Goal: Check status: Check status

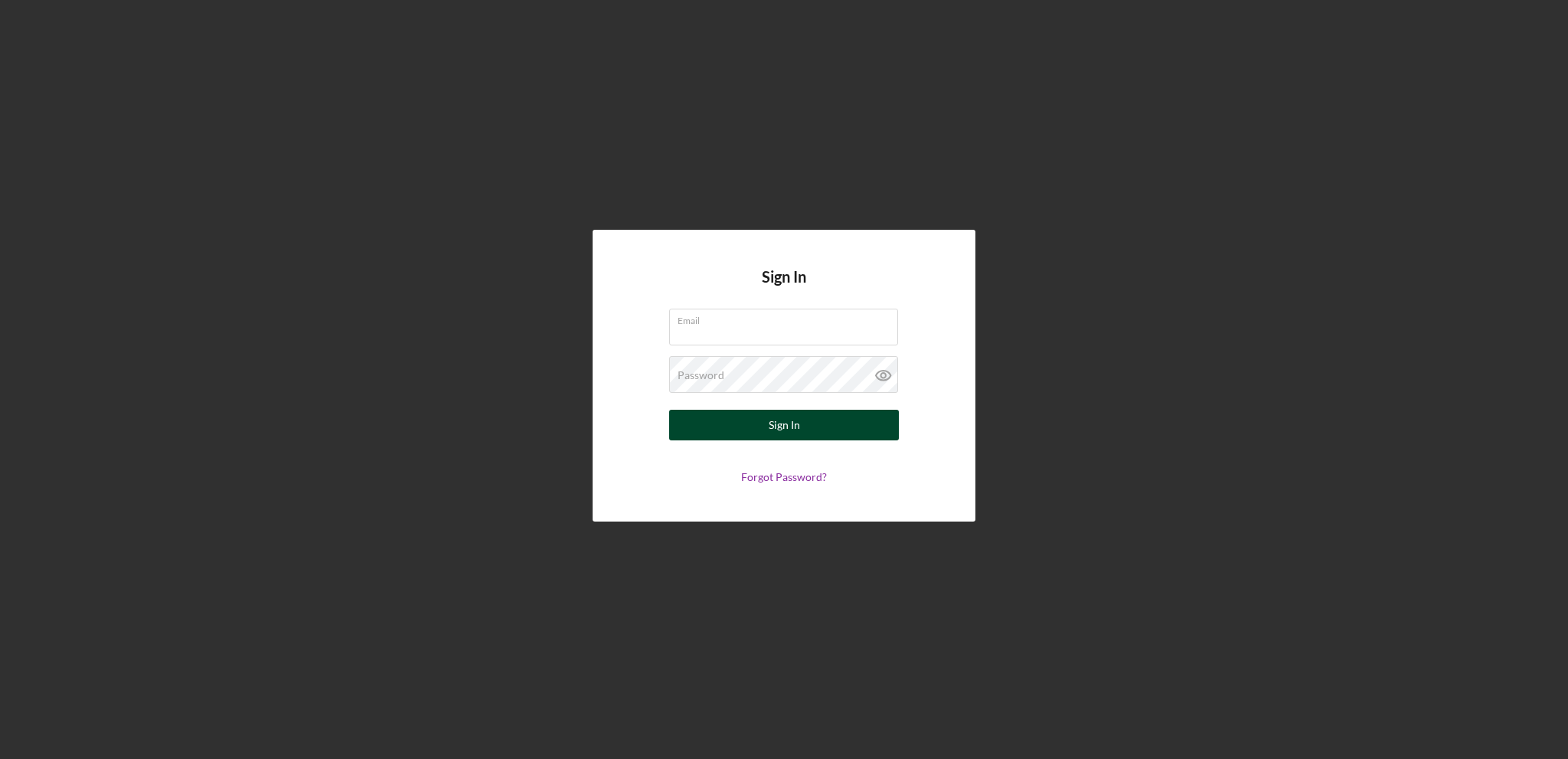
type input "[PERSON_NAME][EMAIL_ADDRESS][PERSON_NAME][DOMAIN_NAME]"
click at [698, 432] on button "Sign In" at bounding box center [784, 425] width 229 height 30
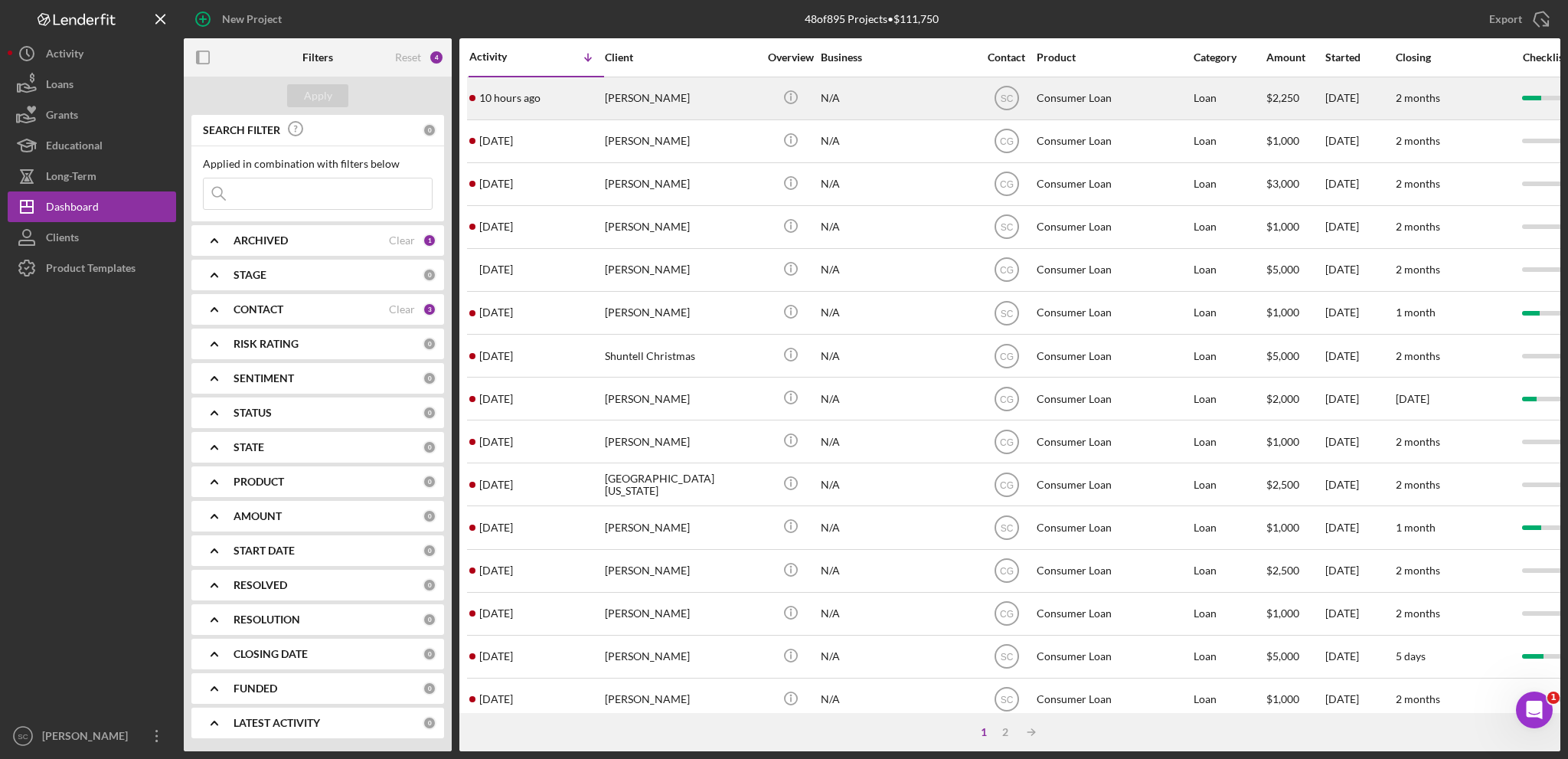
click at [618, 99] on div "[PERSON_NAME]" at bounding box center [681, 98] width 153 height 41
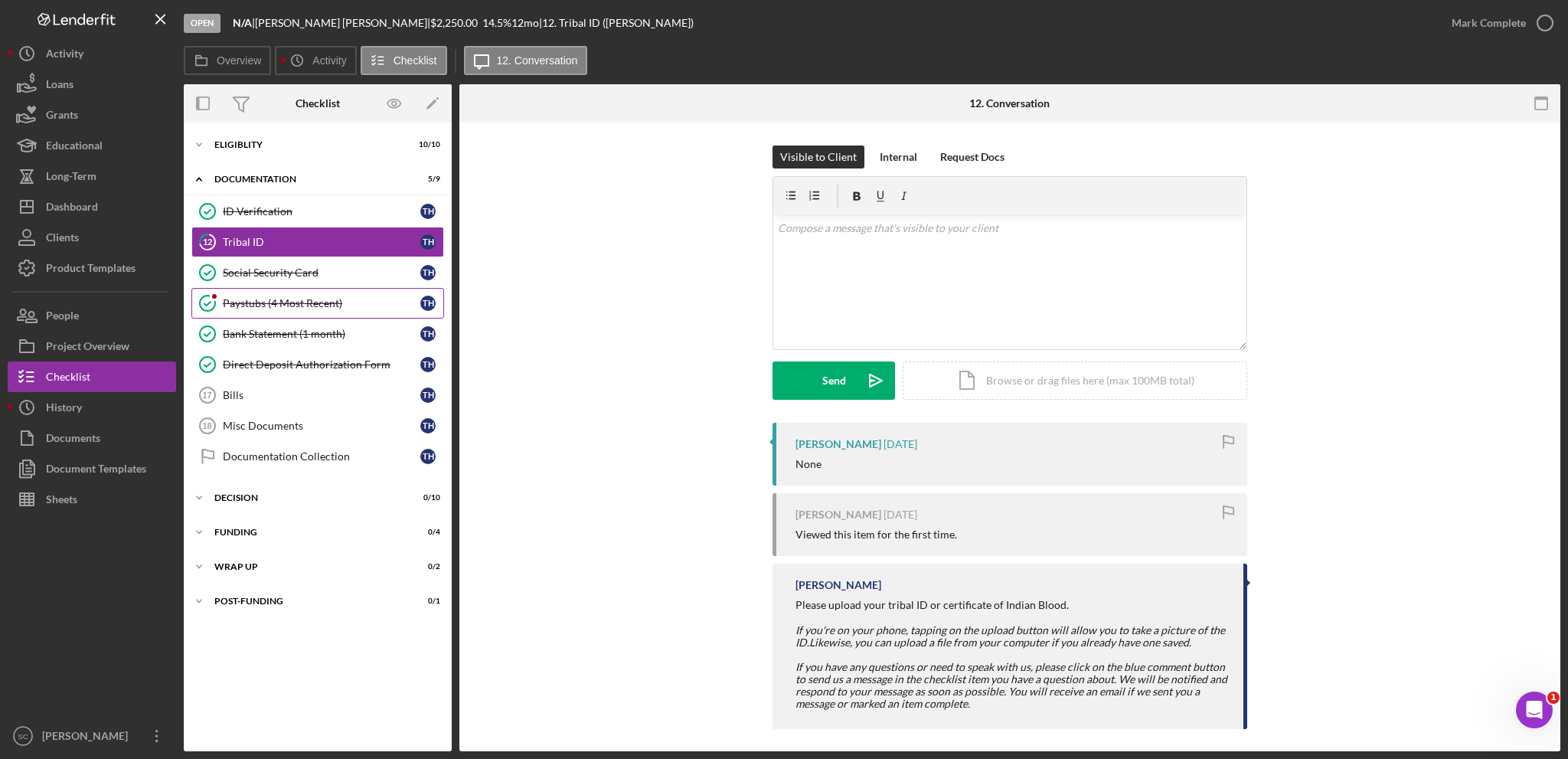
click at [268, 302] on div "Paystubs (4 Most Recent)" at bounding box center [322, 303] width 198 height 12
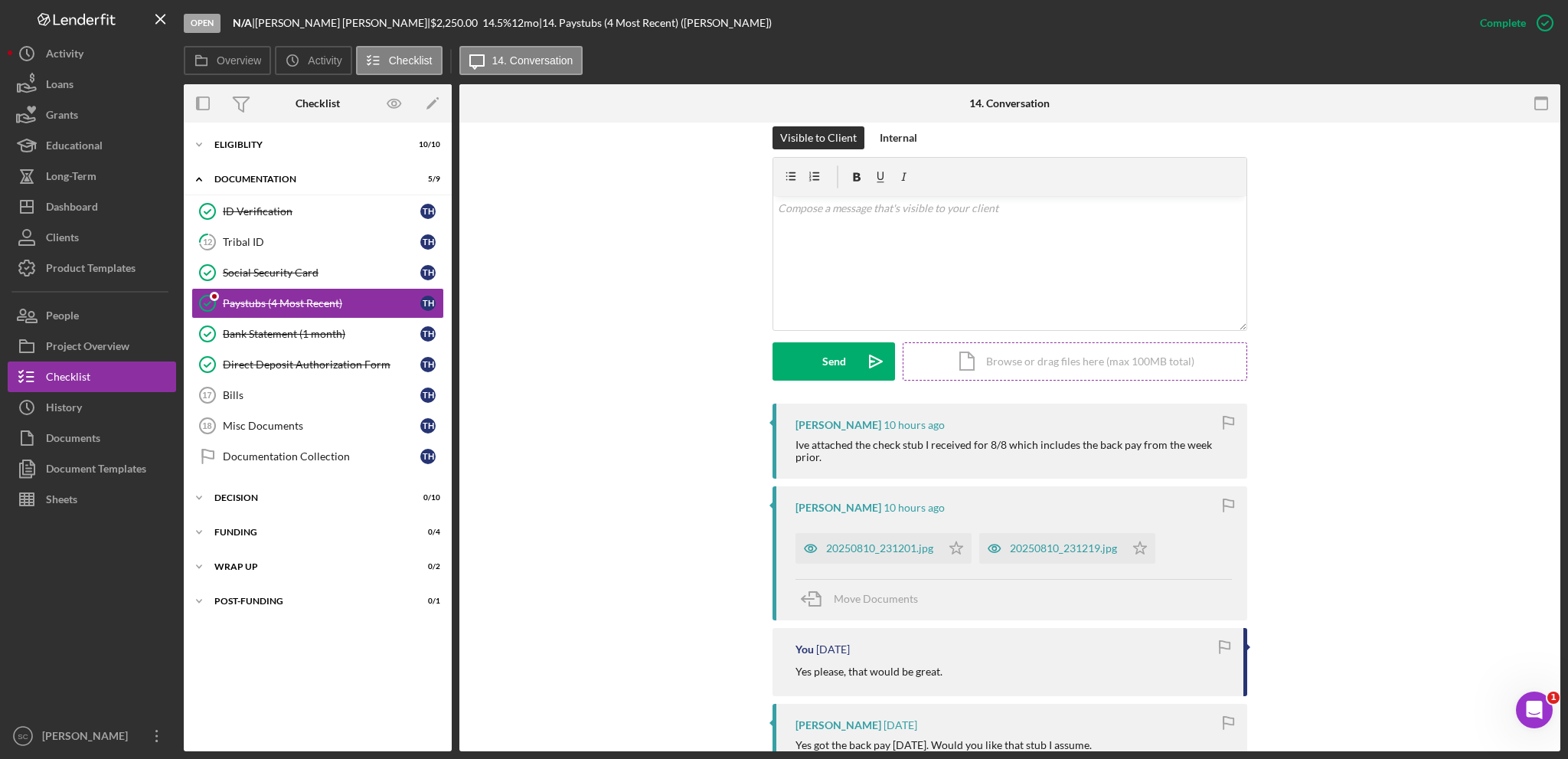
scroll to position [306, 0]
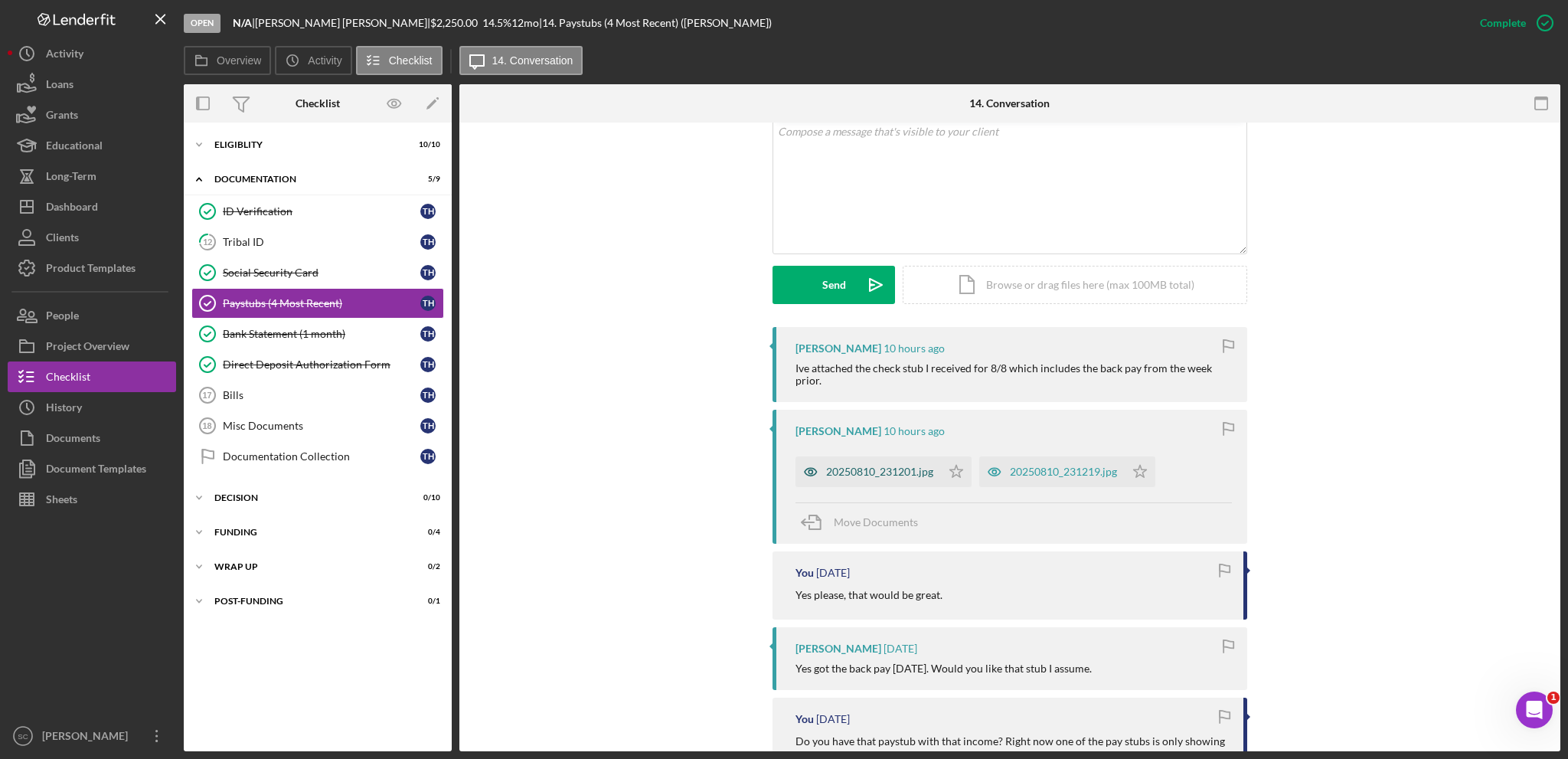
click at [838, 478] on div "20250810_231201.jpg" at bounding box center [880, 471] width 108 height 12
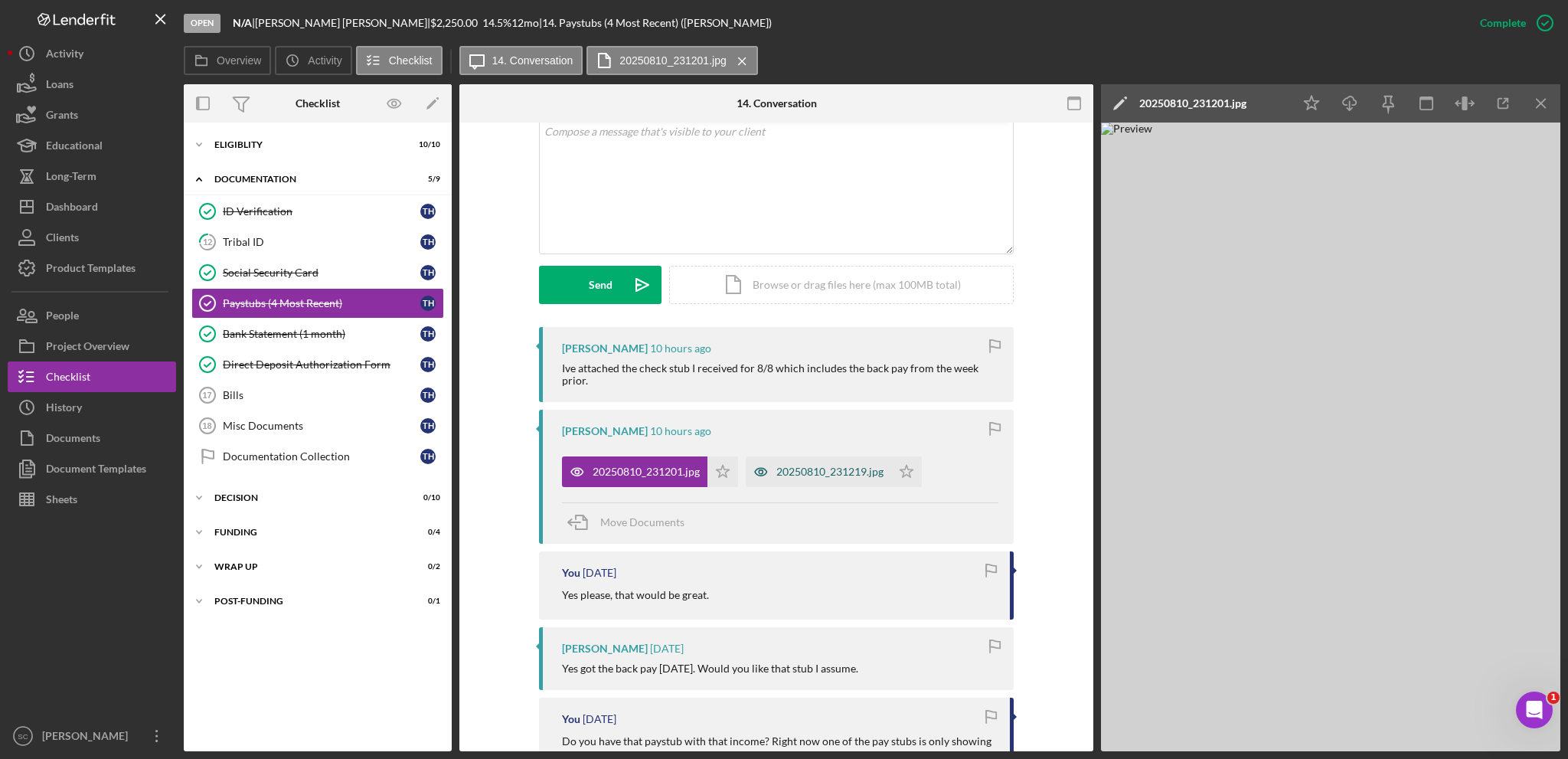
click at [808, 474] on div "20250810_231219.jpg" at bounding box center [829, 471] width 108 height 12
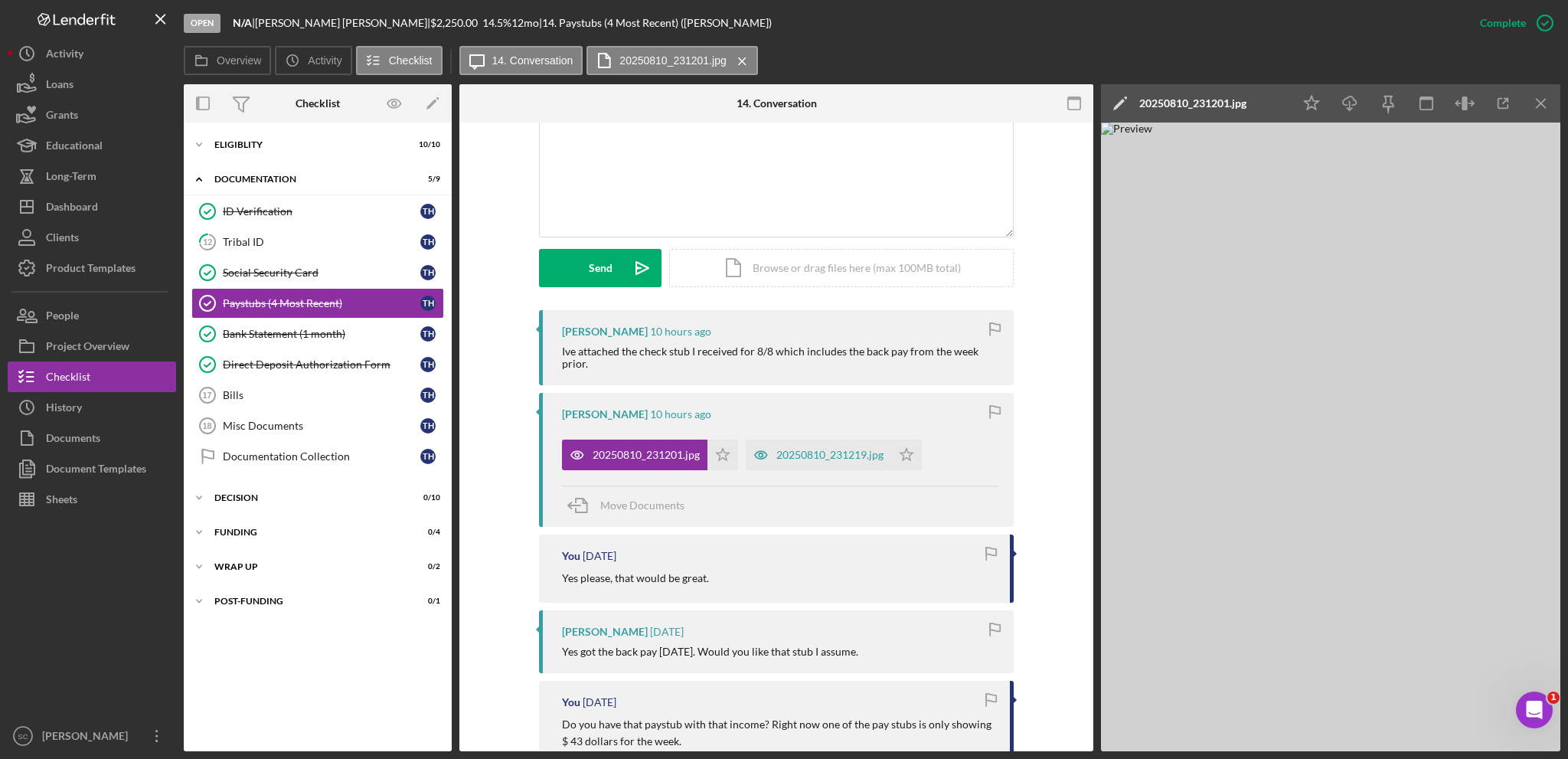
click at [807, 474] on div "Overview Internal Workflow Stage Open Icon/Dropdown Arrow Archive (can unarchiv…" at bounding box center [872, 418] width 1377 height 667
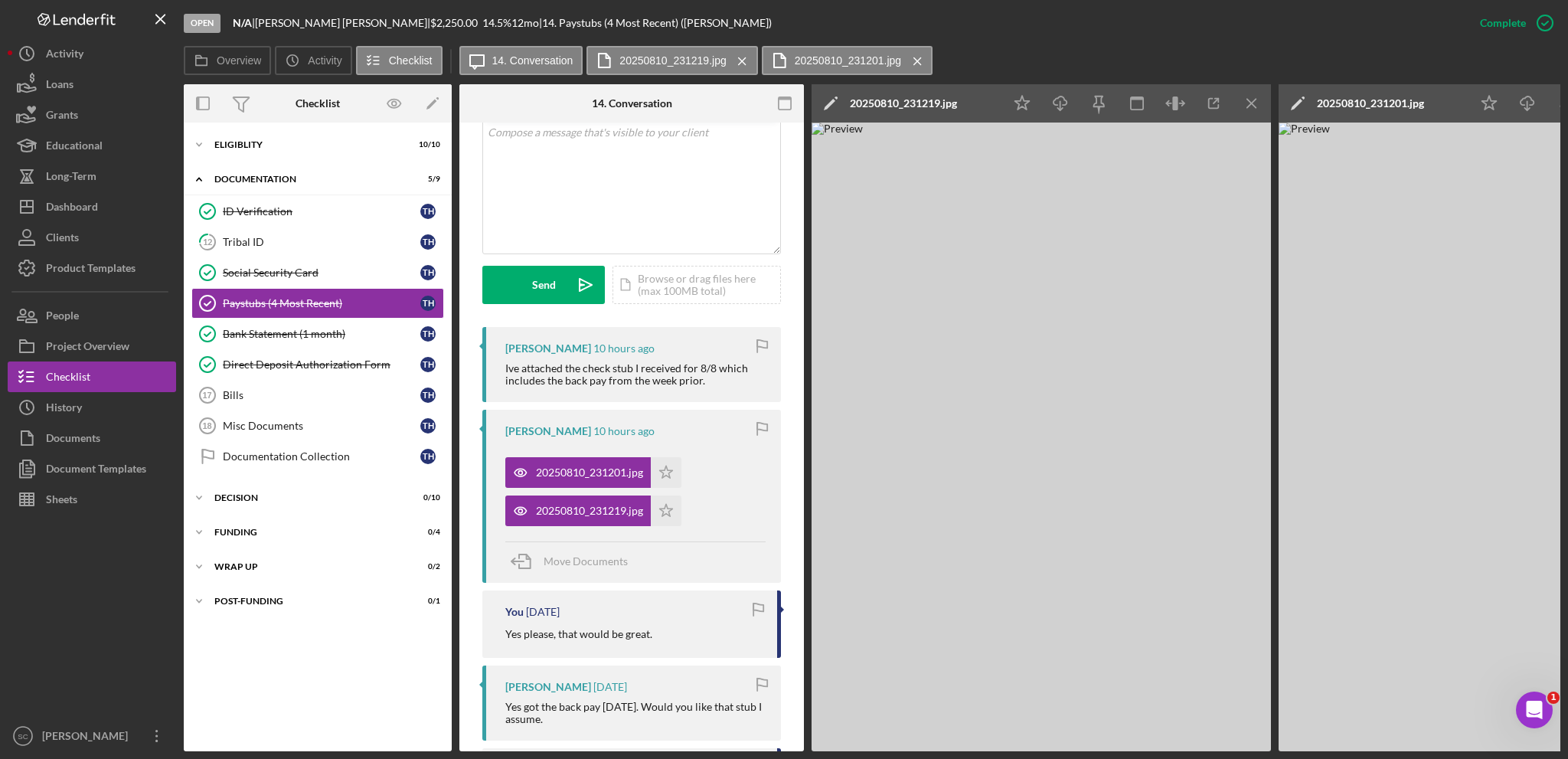
click at [732, 323] on div "Visible to Client Internal v Color teal Color pink Remove color Add row above A…" at bounding box center [631, 188] width 299 height 277
click at [92, 180] on div "Long-Term" at bounding box center [71, 178] width 50 height 34
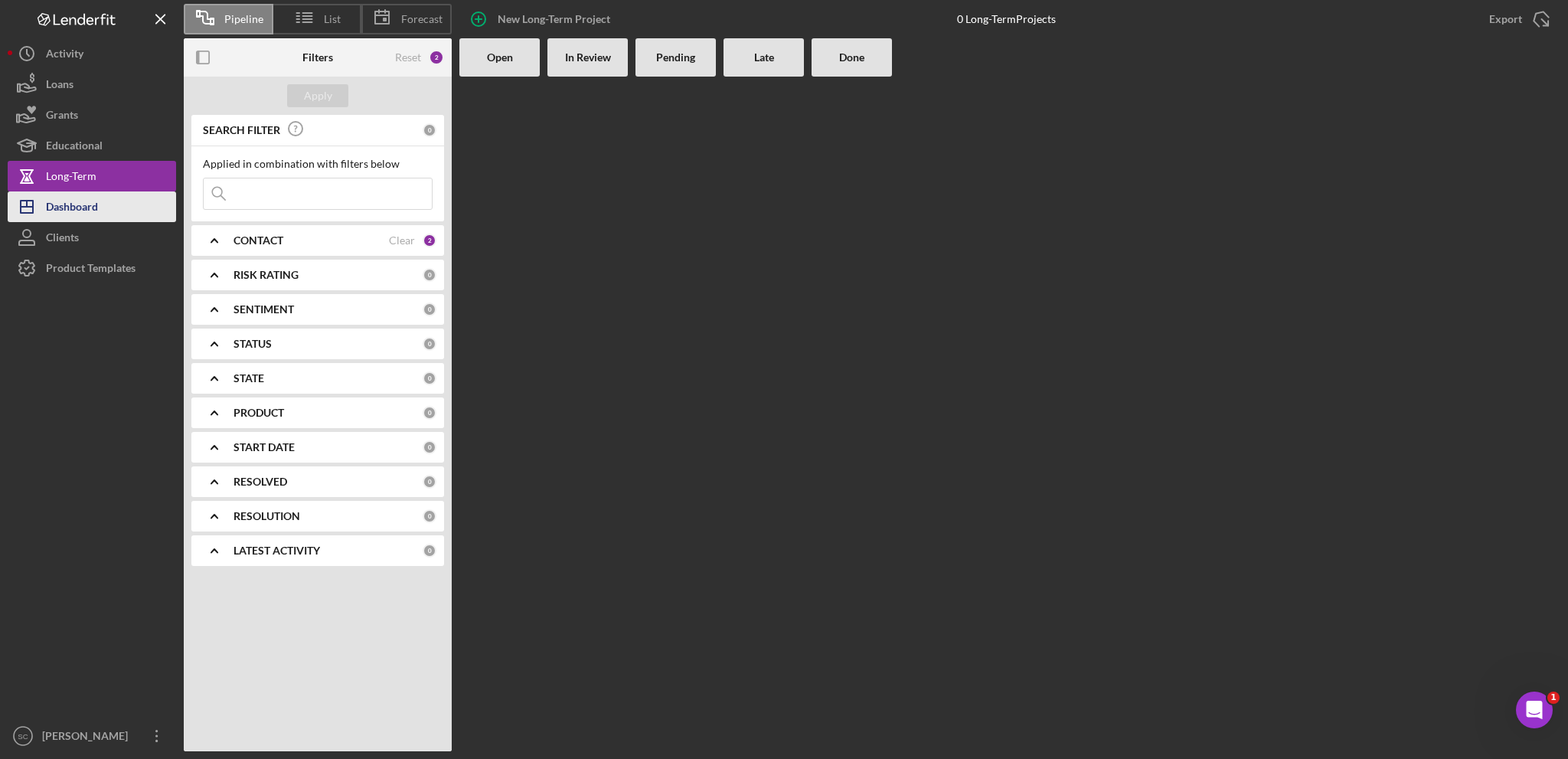
click at [112, 209] on button "Icon/Dashboard Dashboard" at bounding box center [92, 206] width 168 height 30
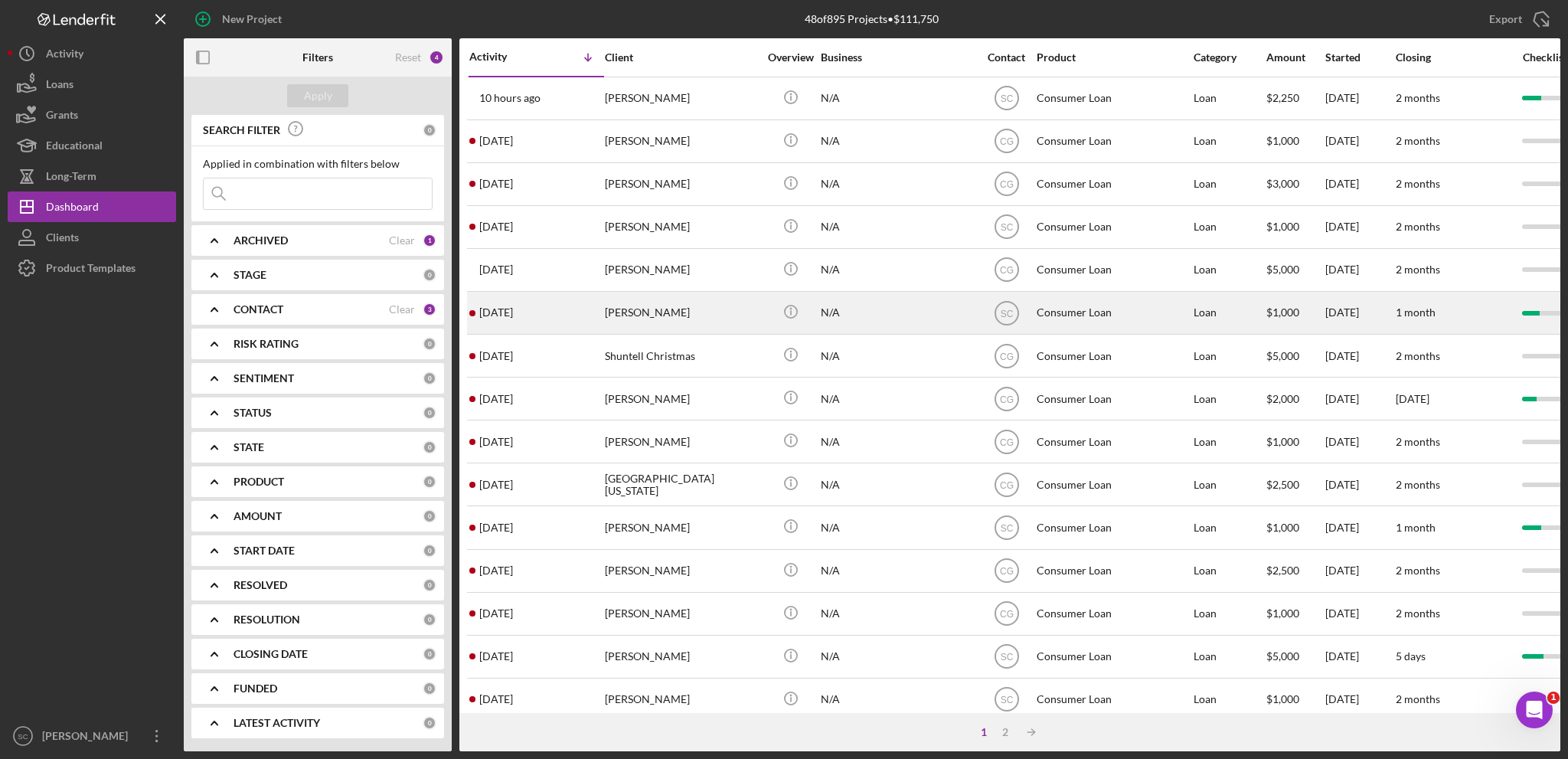
click at [668, 307] on div "[PERSON_NAME]" at bounding box center [681, 313] width 153 height 41
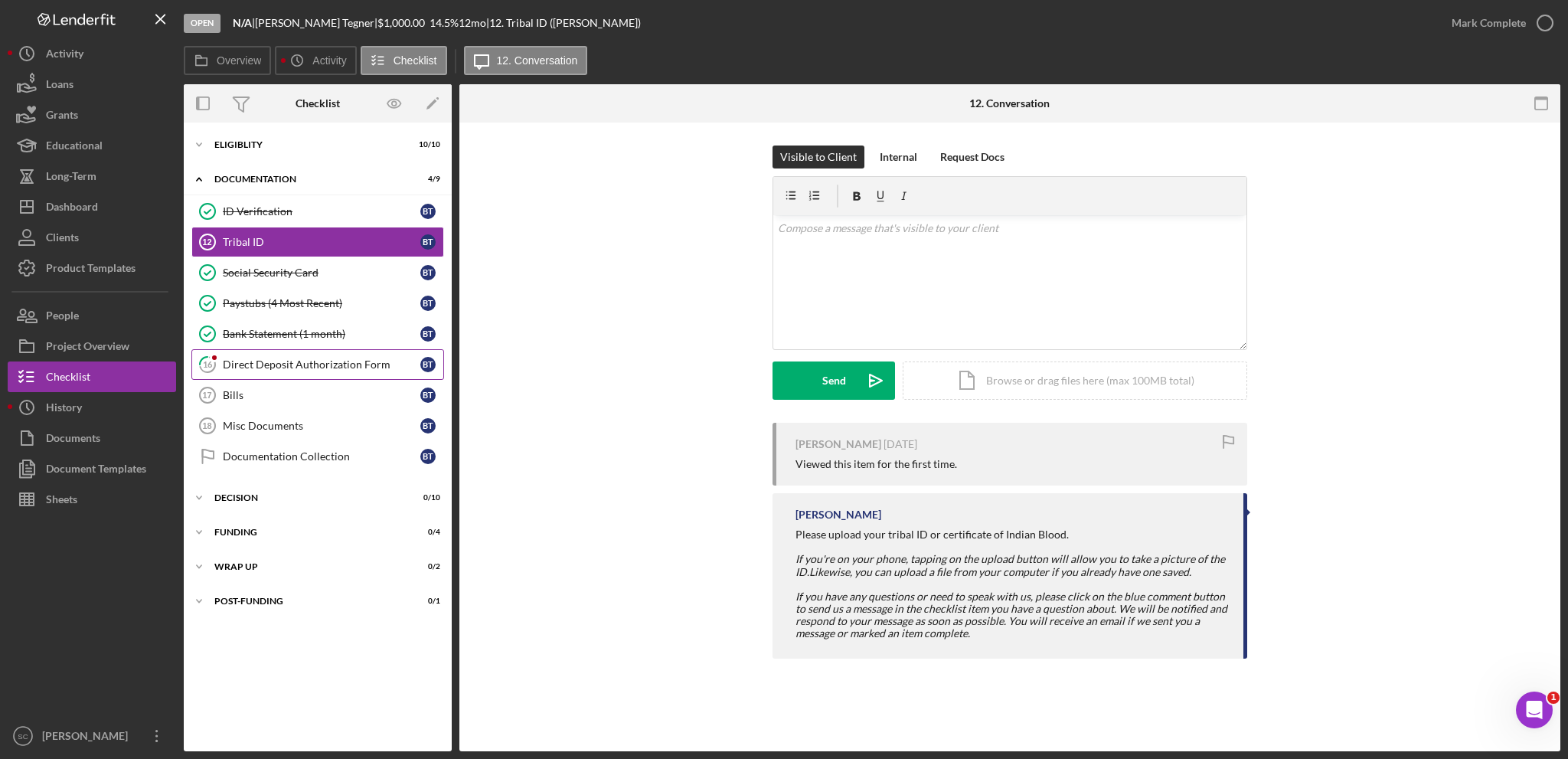
click at [323, 367] on div "Direct Deposit Authorization Form" at bounding box center [322, 364] width 198 height 12
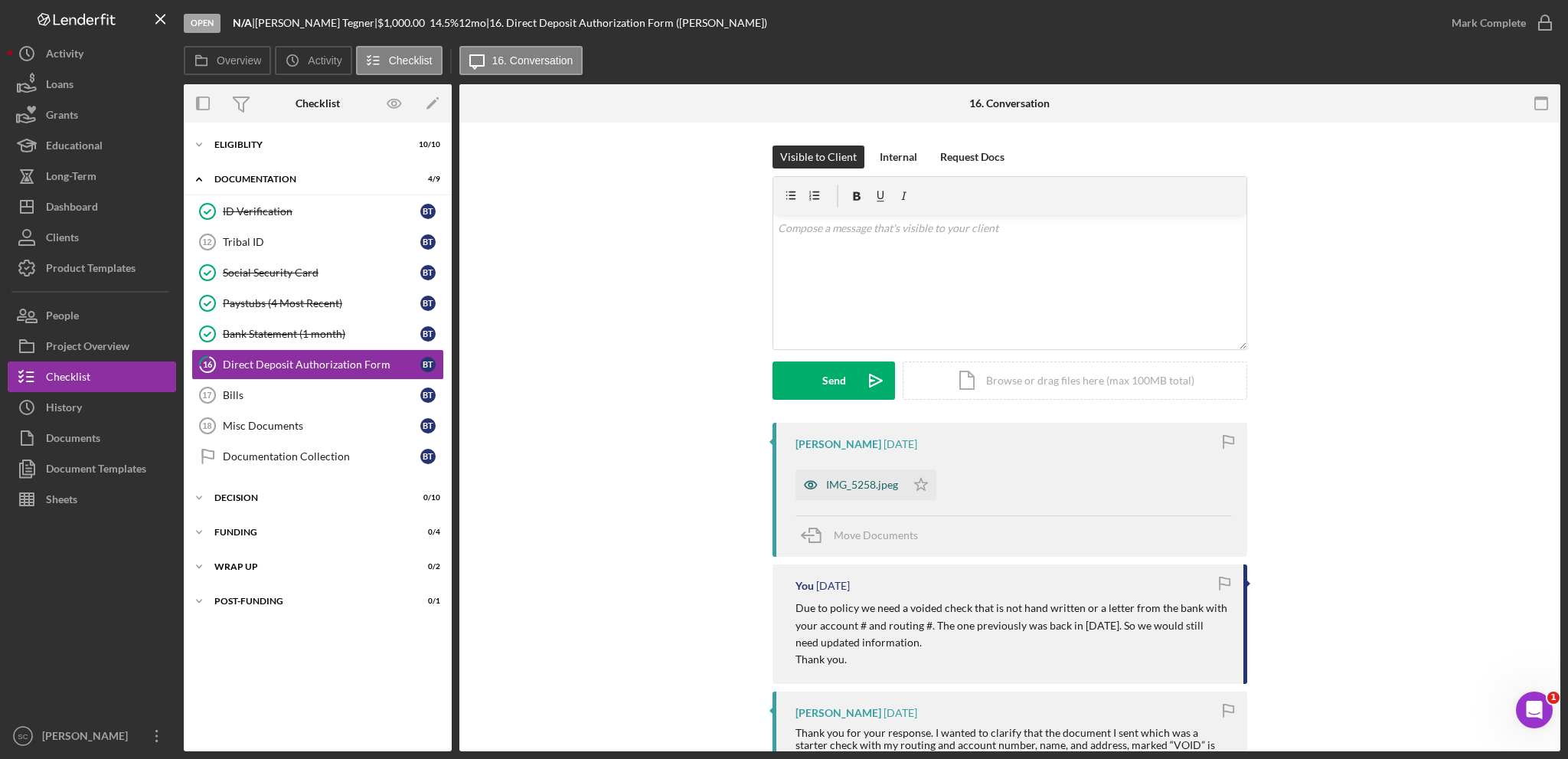
click at [826, 478] on div "IMG_5258.jpeg" at bounding box center [850, 485] width 110 height 30
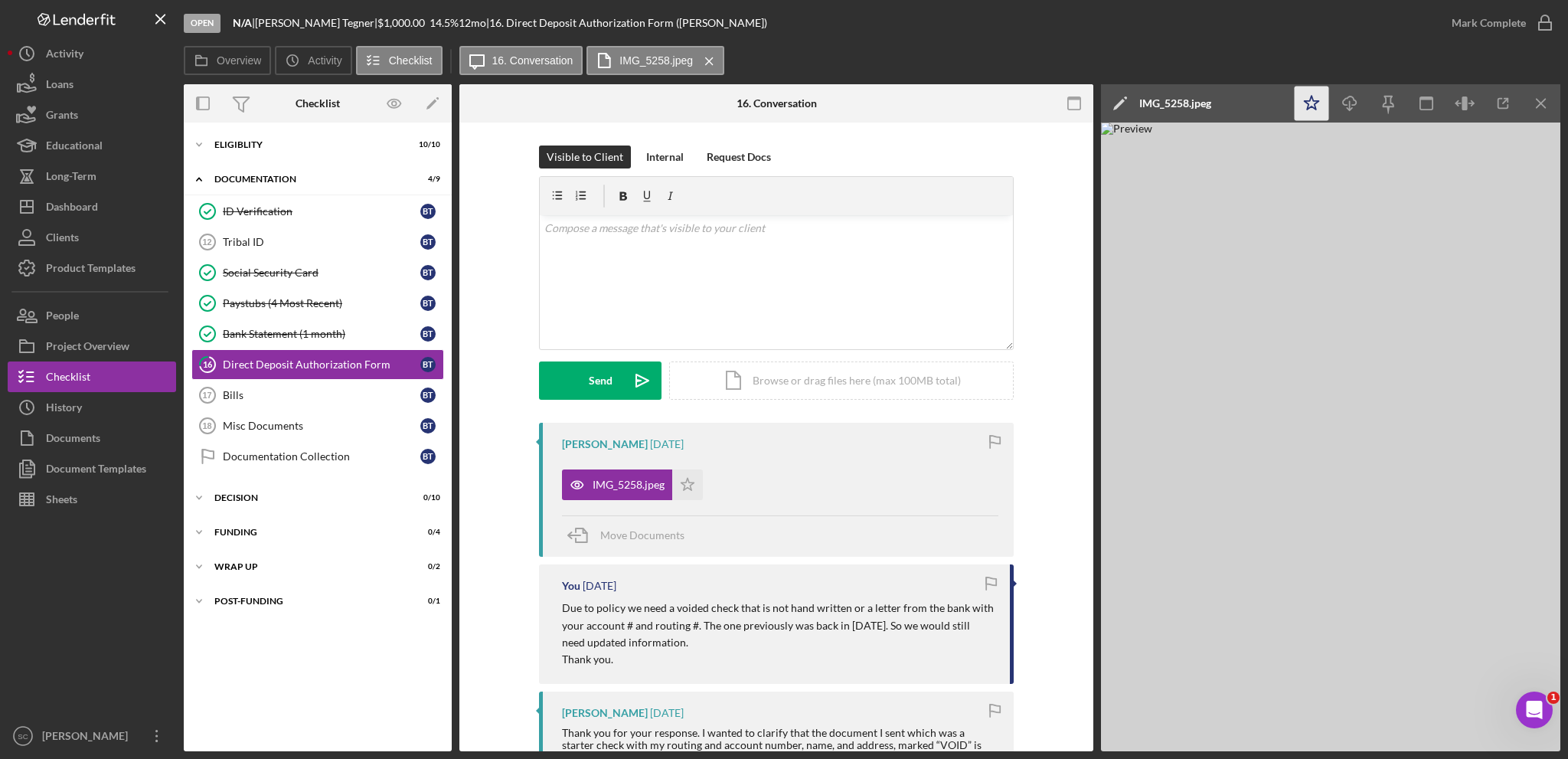
click at [1312, 107] on polygon "button" at bounding box center [1311, 102] width 14 height 14
click at [1171, 61] on div "Overview Icon/History Activity Checklist Icon/Message 16. Conversation IMG_5258…" at bounding box center [872, 61] width 1377 height 30
click at [70, 202] on div "Dashboard" at bounding box center [72, 208] width 52 height 34
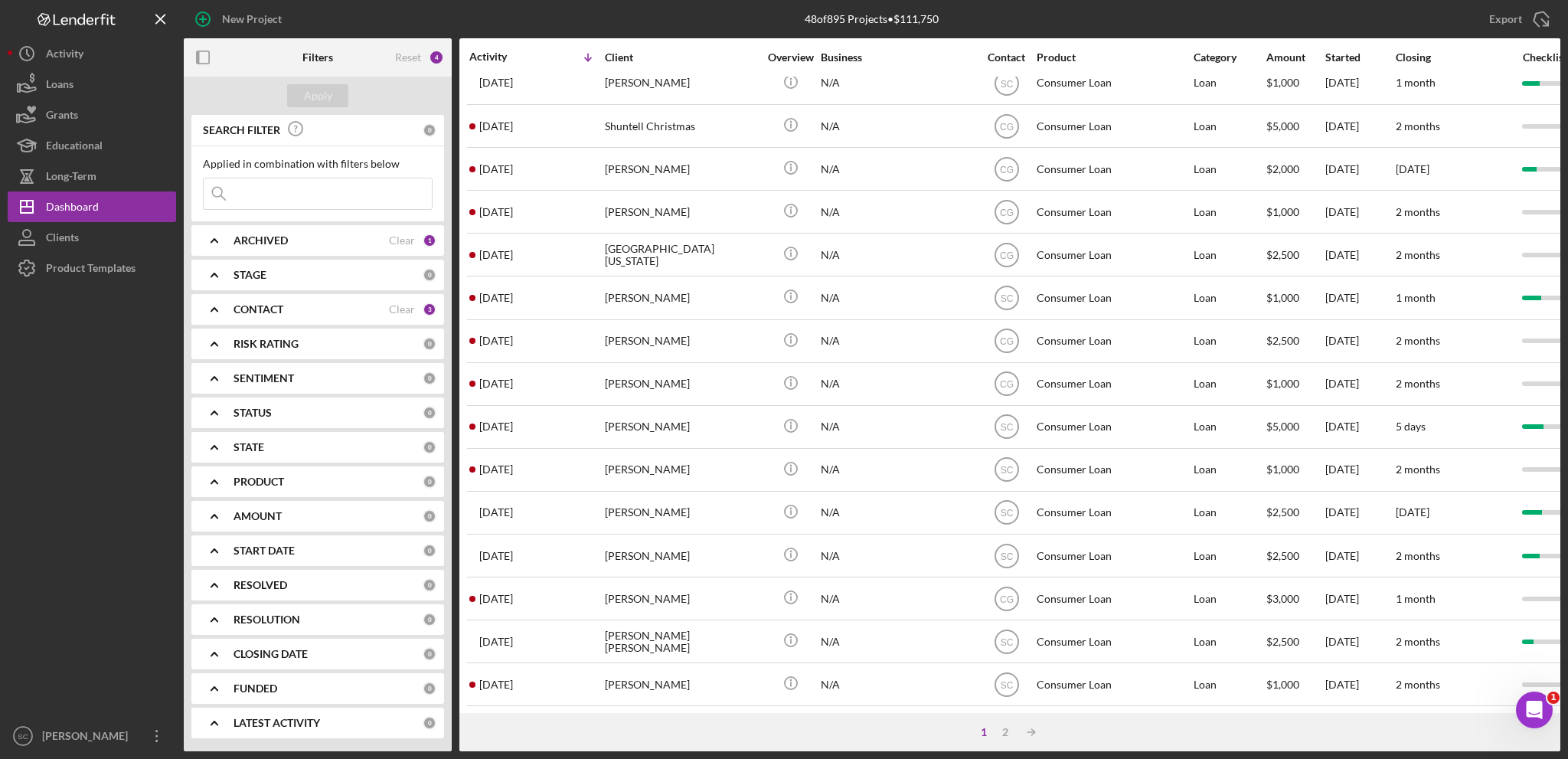
scroll to position [457, 0]
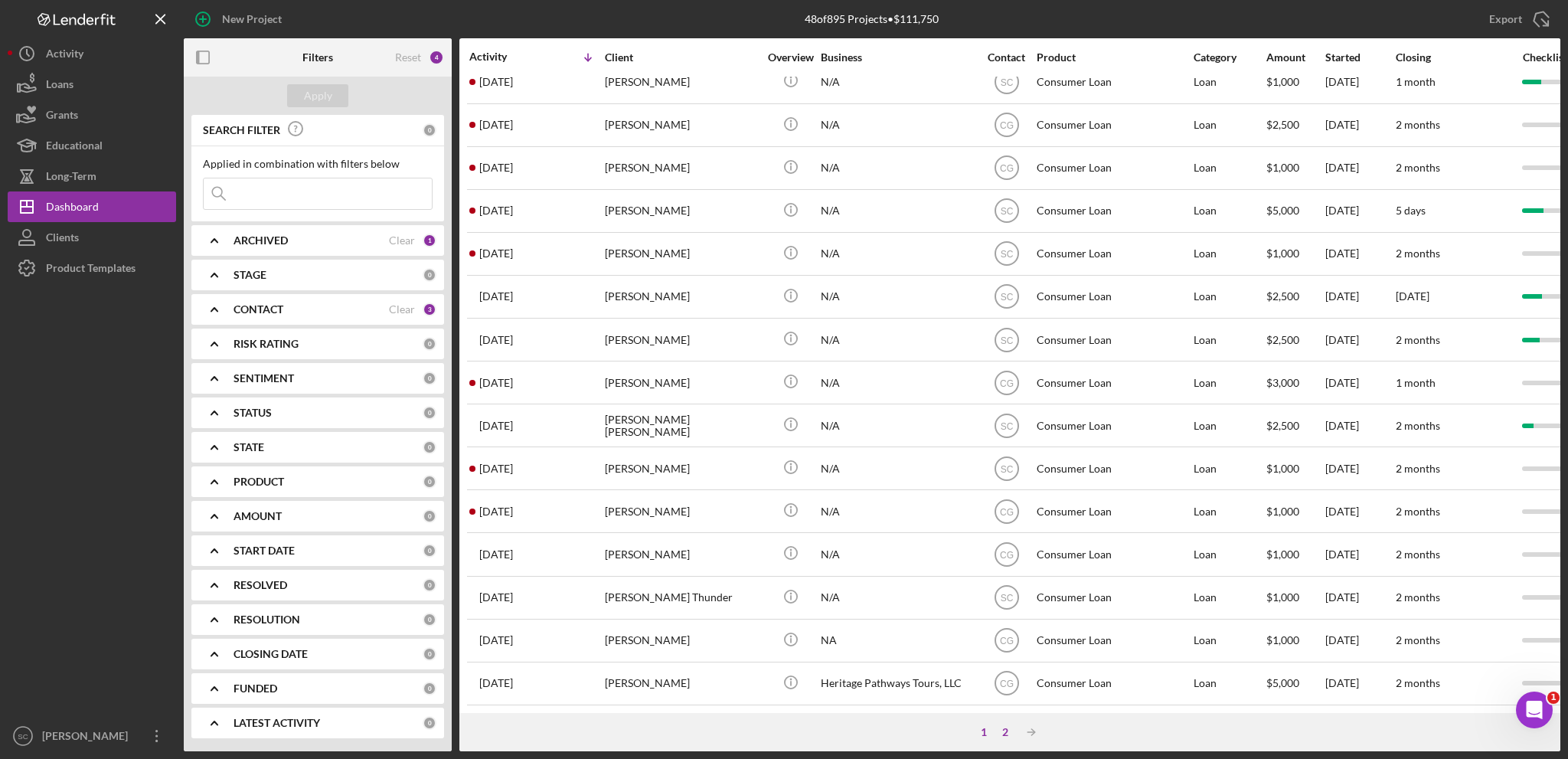
click at [1005, 729] on div "2" at bounding box center [1005, 732] width 22 height 12
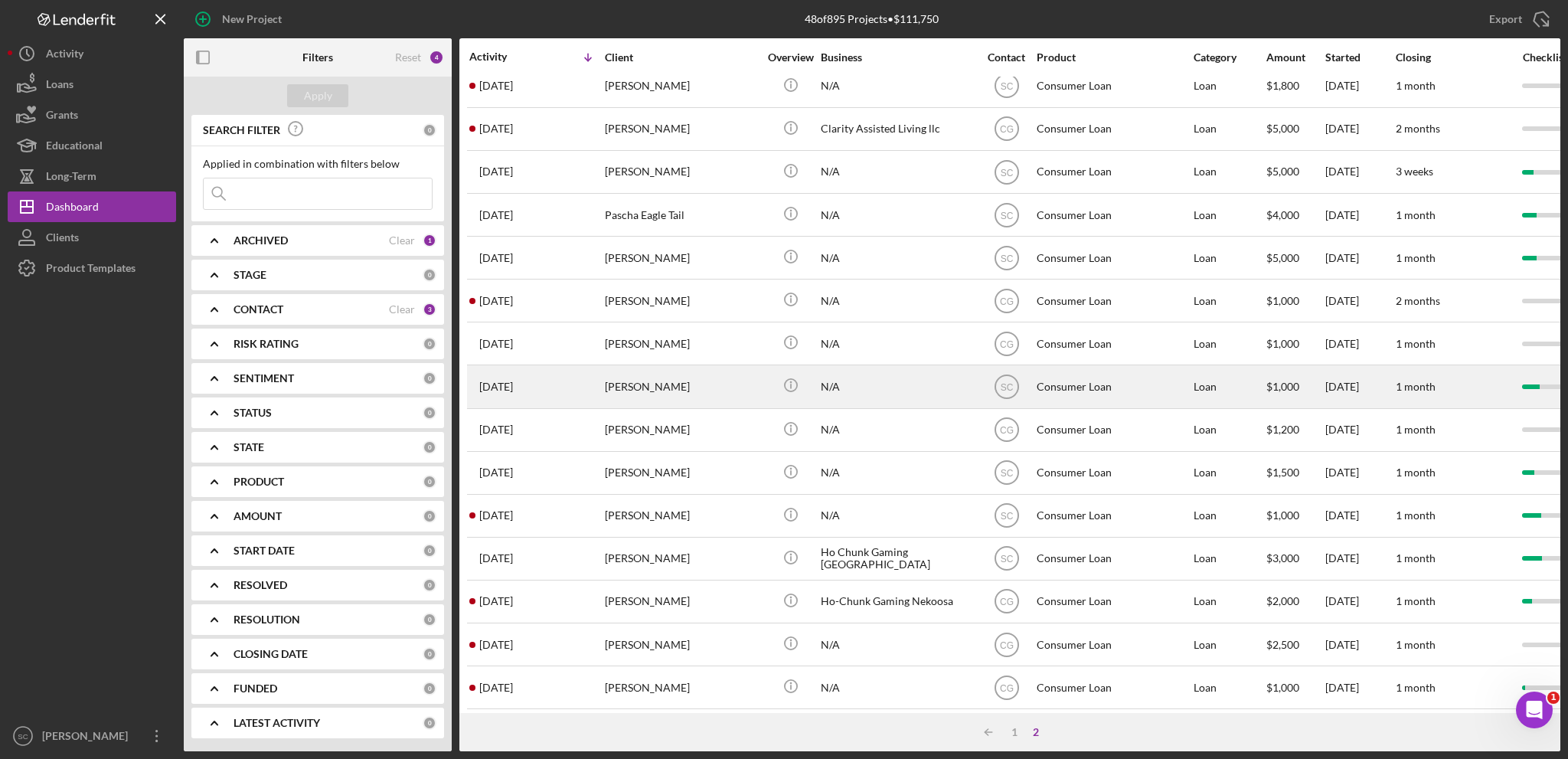
scroll to position [0, 0]
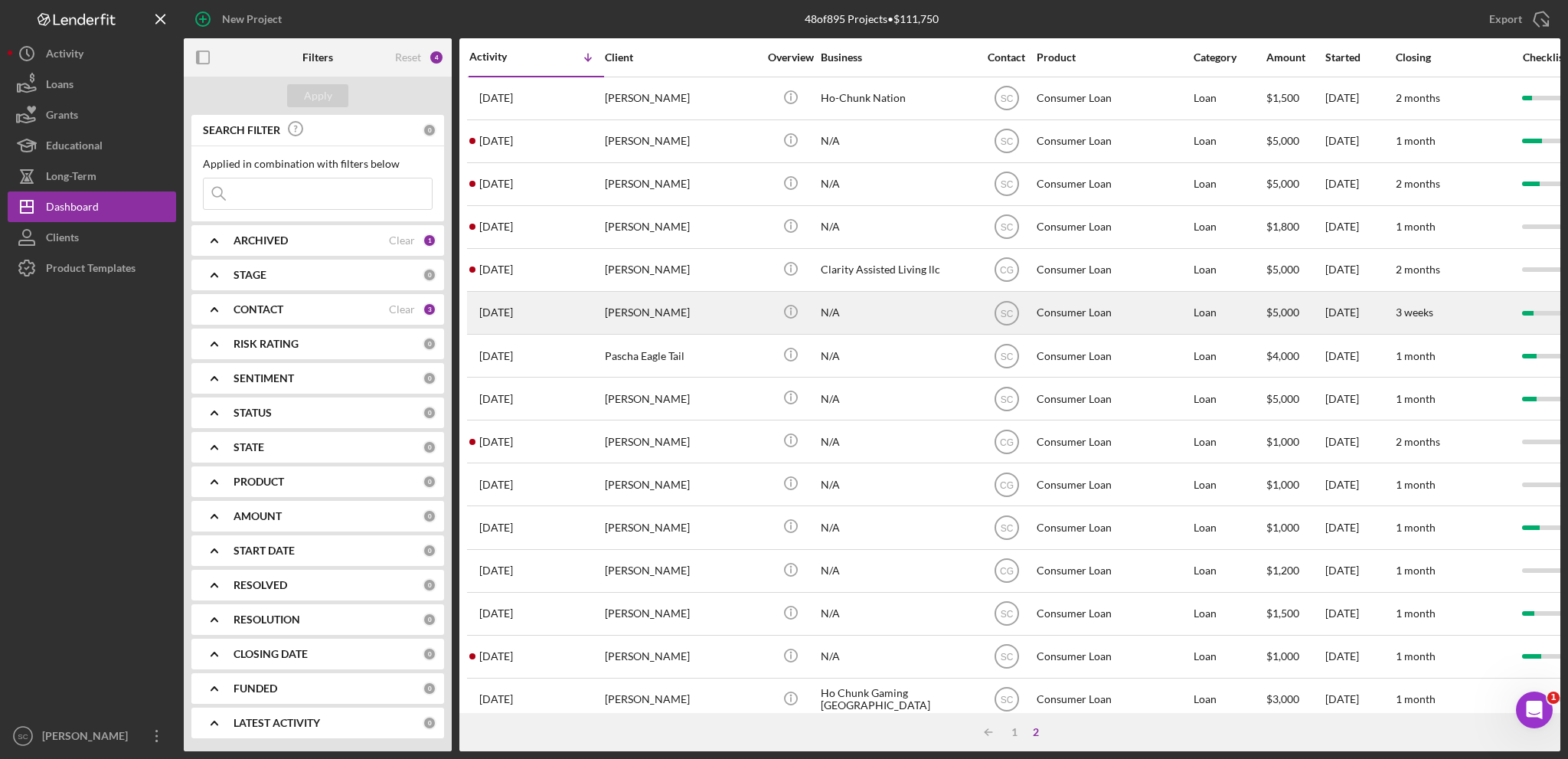
click at [661, 315] on div "[PERSON_NAME]" at bounding box center [681, 313] width 153 height 41
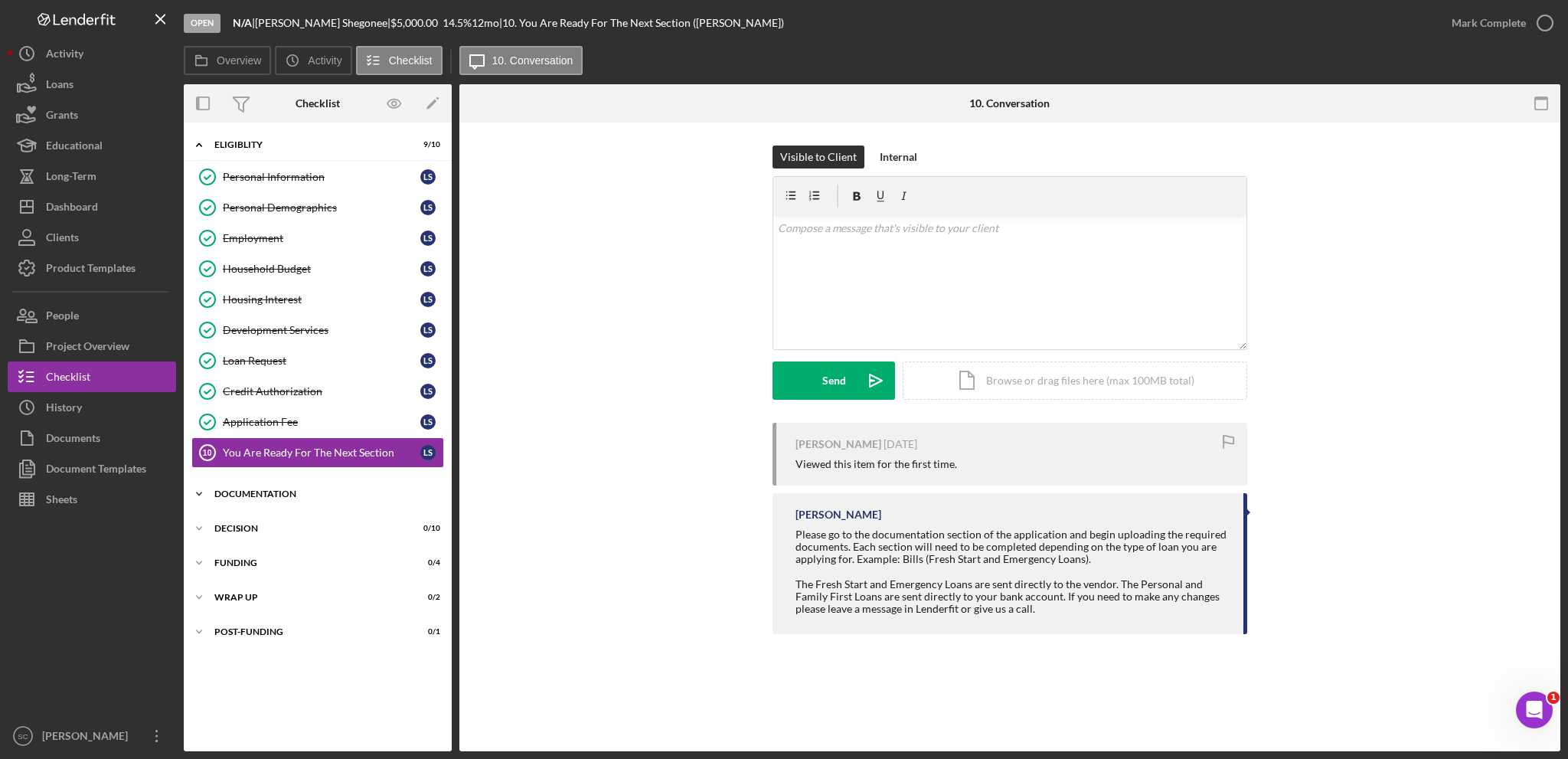
click at [199, 489] on icon "Icon/Expander" at bounding box center [199, 494] width 30 height 30
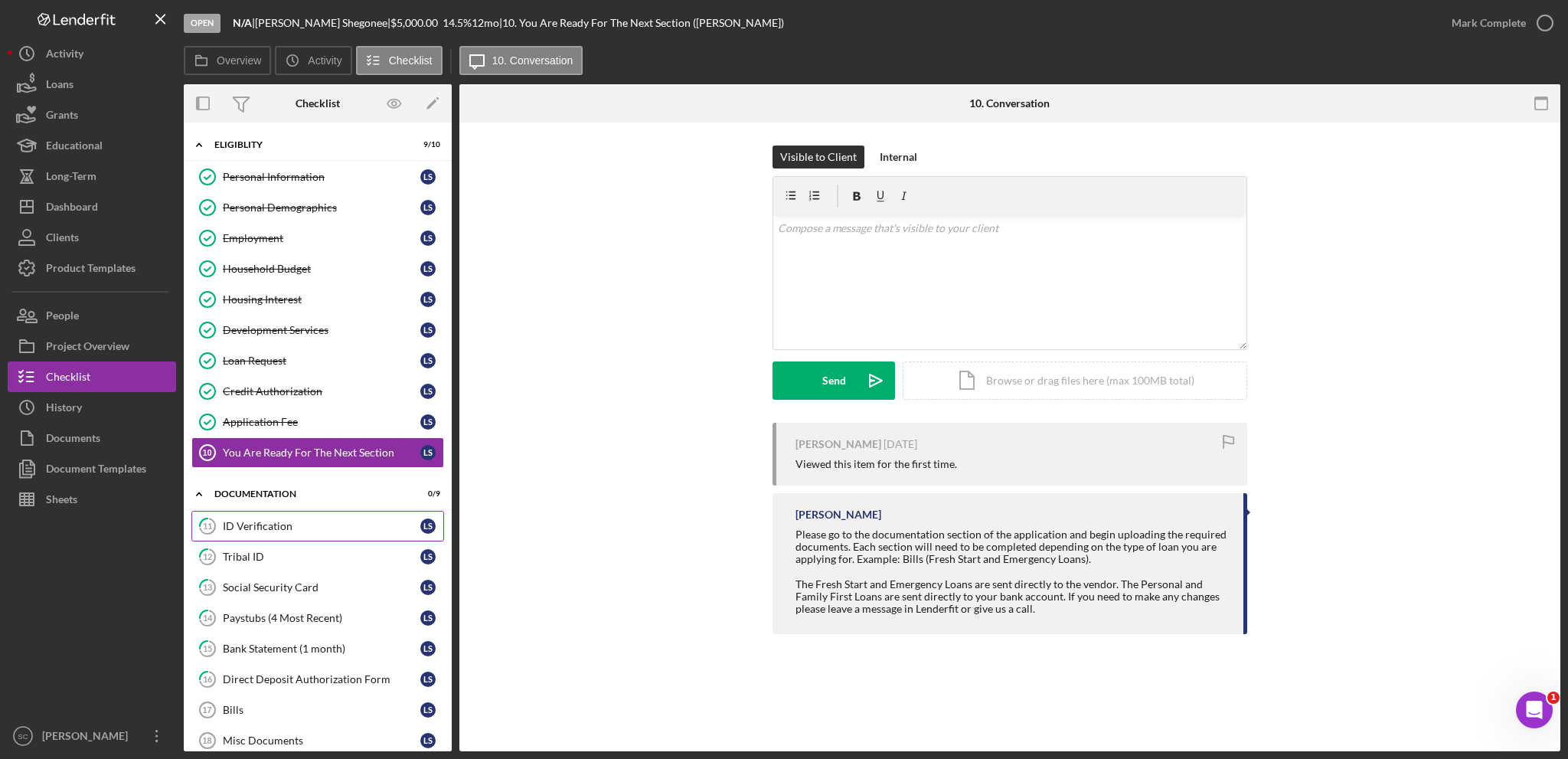
click at [264, 515] on link "11 ID Verification L S" at bounding box center [317, 526] width 253 height 30
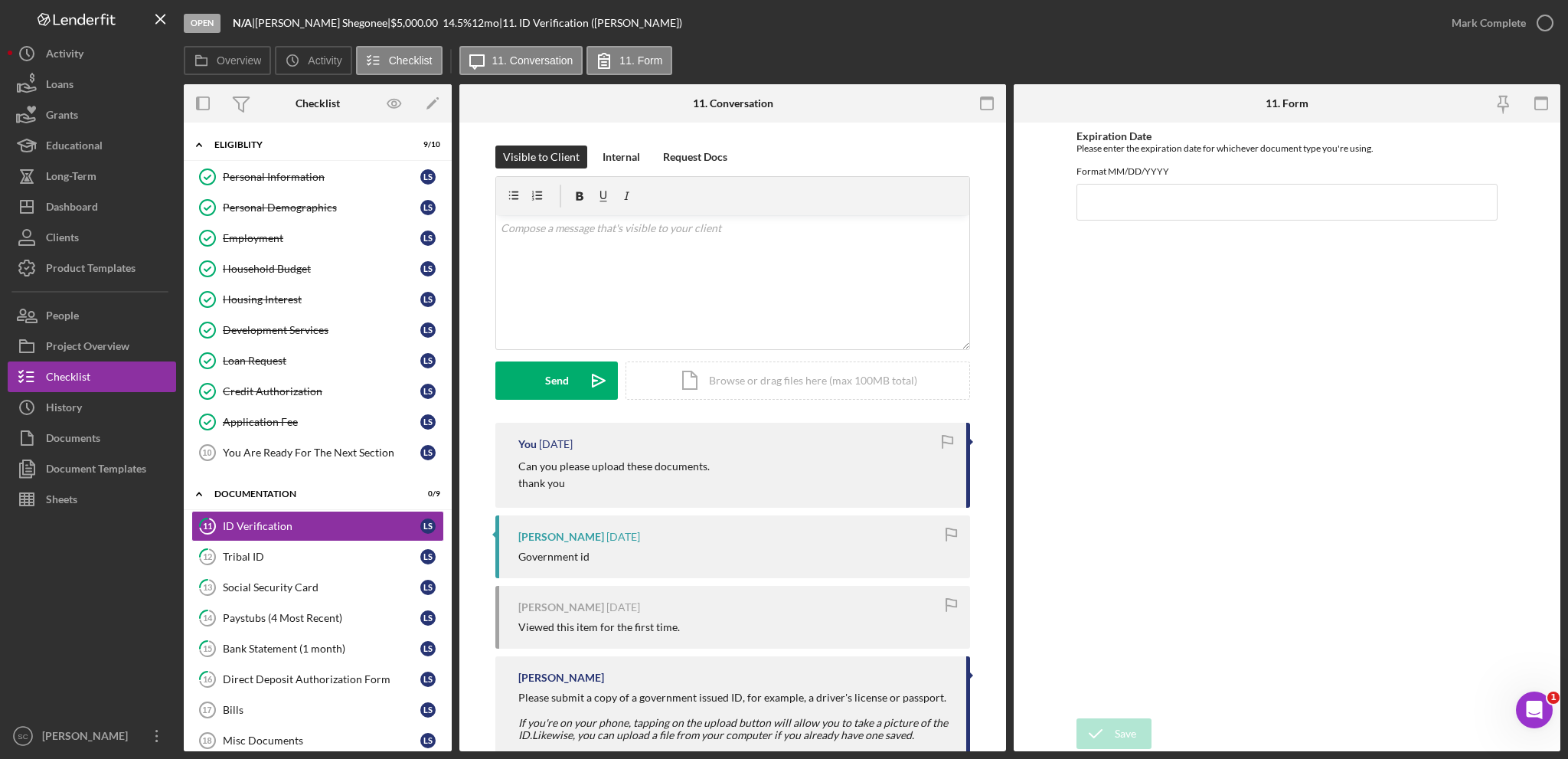
scroll to position [125, 0]
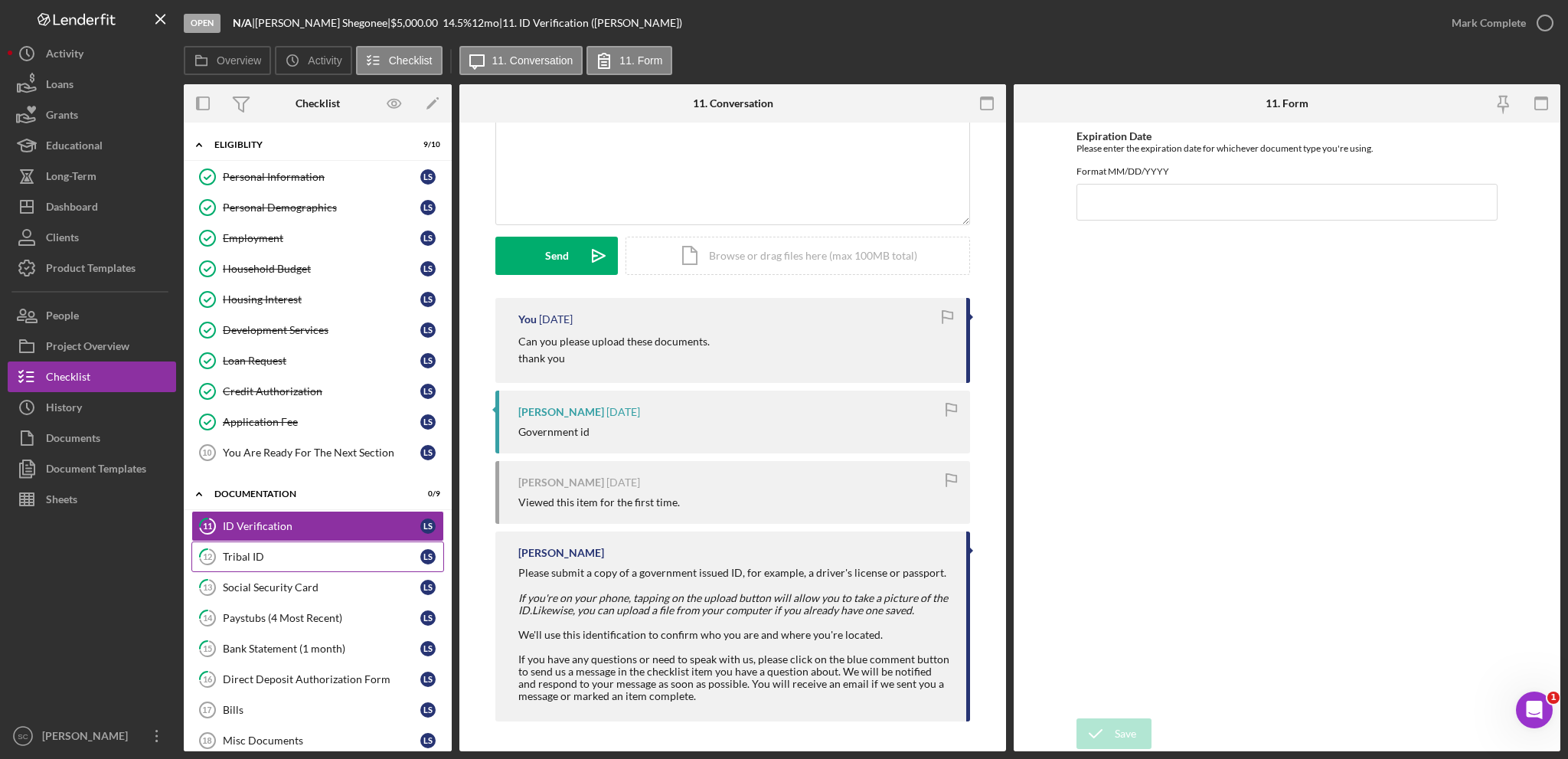
click at [240, 557] on div "Tribal ID" at bounding box center [322, 556] width 198 height 12
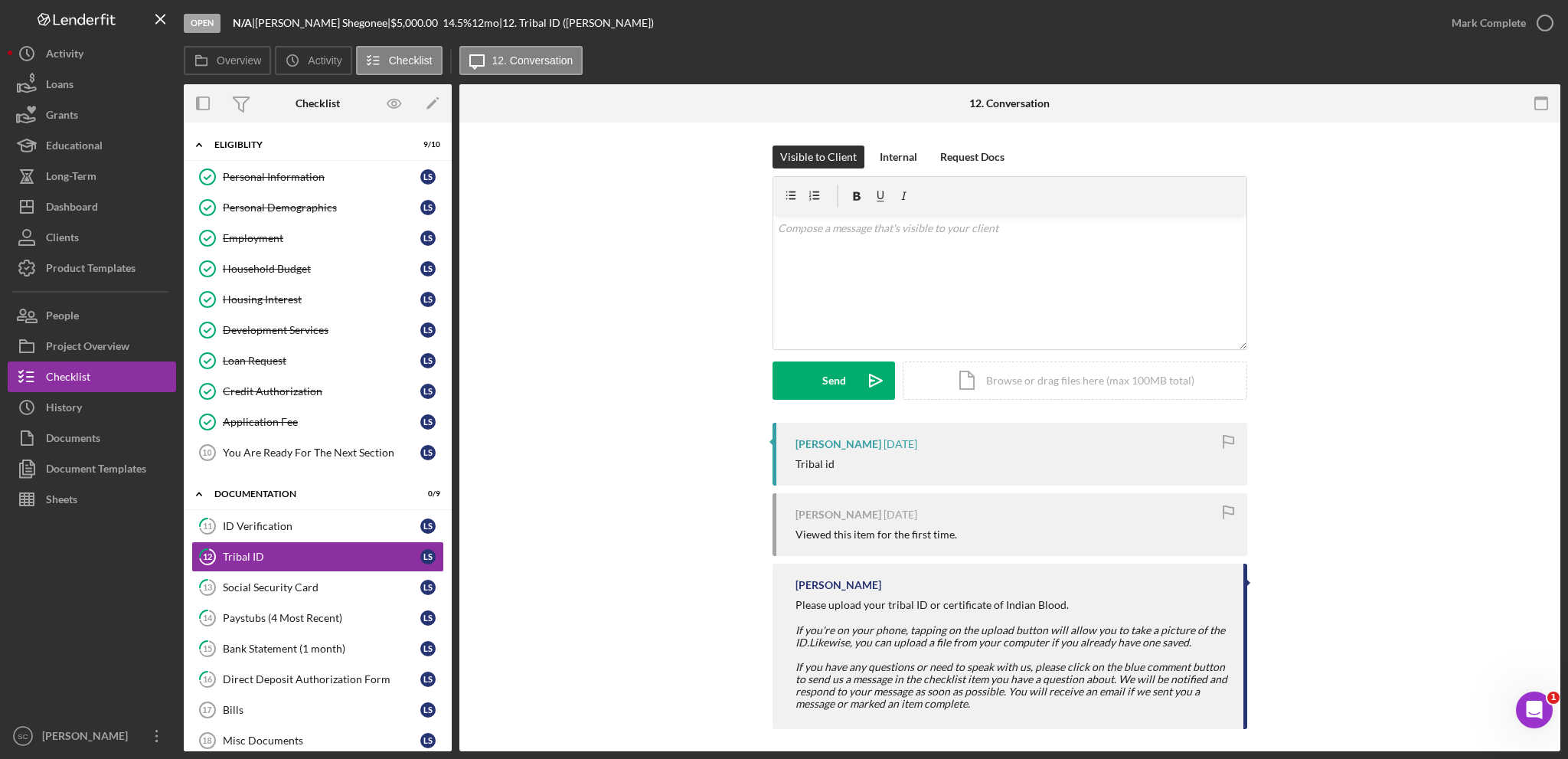
scroll to position [8, 0]
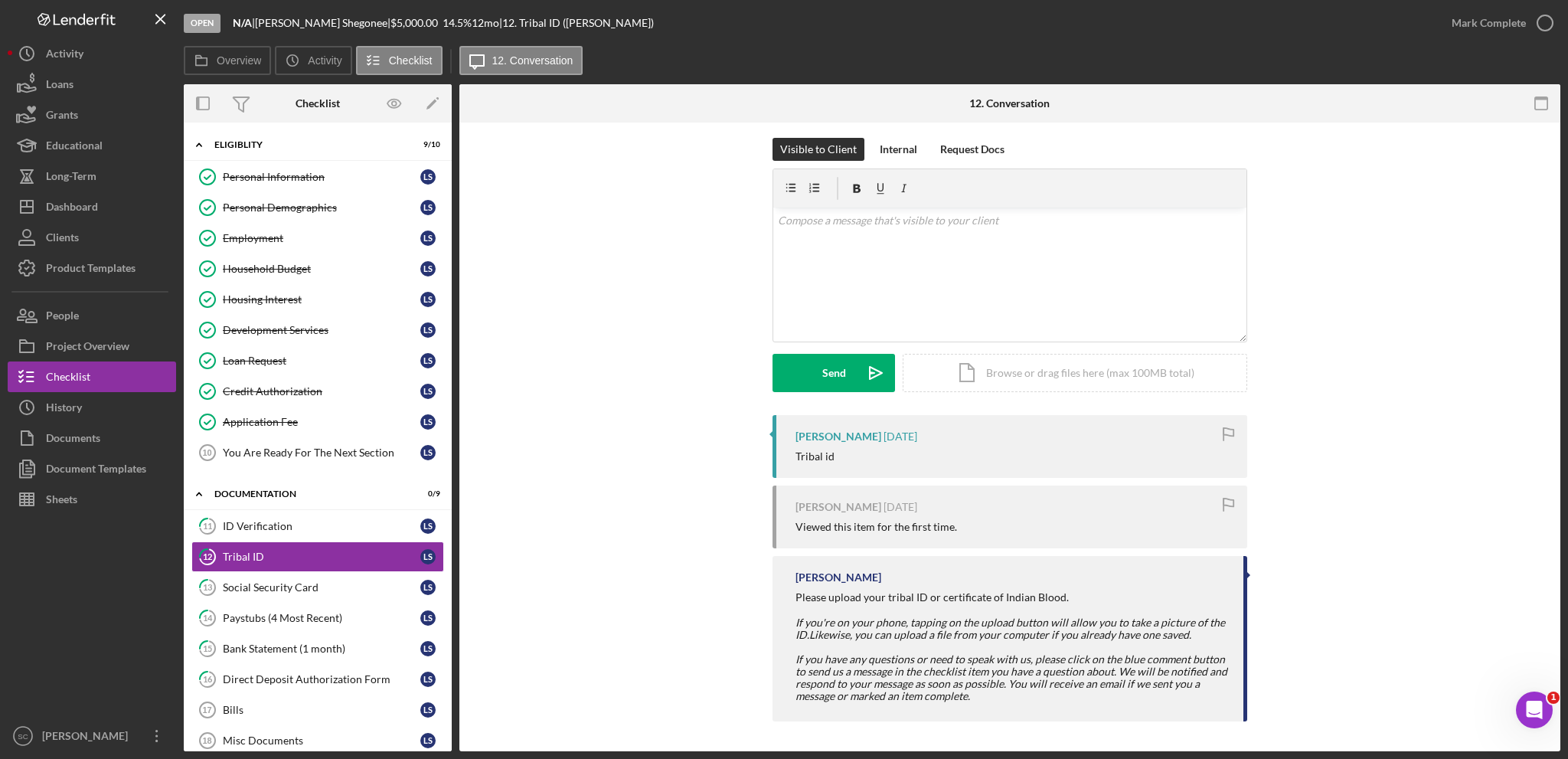
click at [500, 480] on div "[PERSON_NAME] [DATE] Tribal id [PERSON_NAME] [DATE] Viewed this item for the fi…" at bounding box center [1009, 572] width 1055 height 314
